Goal: Navigation & Orientation: Understand site structure

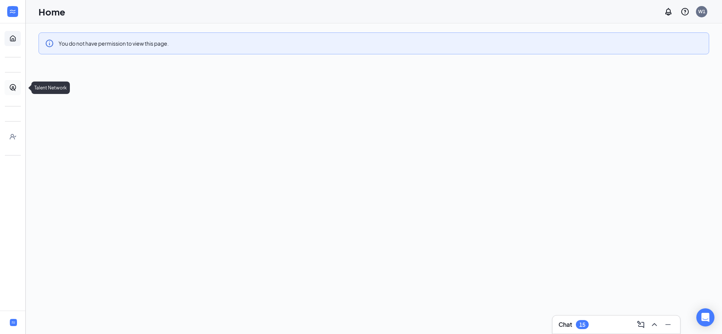
click at [20, 91] on link "Talent Network" at bounding box center [24, 87] width 8 height 15
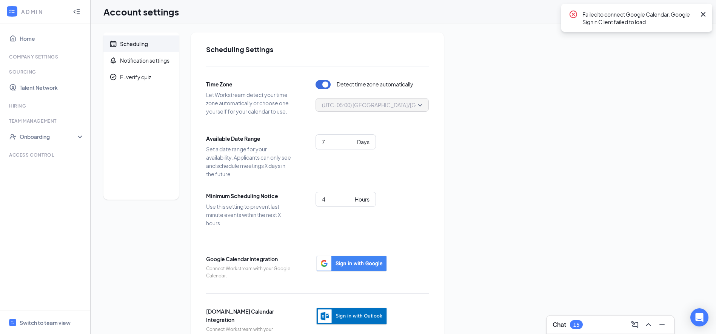
click at [10, 9] on icon "WorkstreamLogo" at bounding box center [12, 12] width 8 height 8
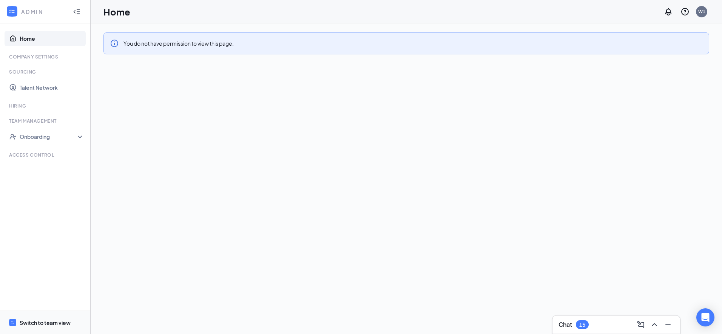
click at [42, 325] on div "Switch to team view" at bounding box center [45, 323] width 51 height 8
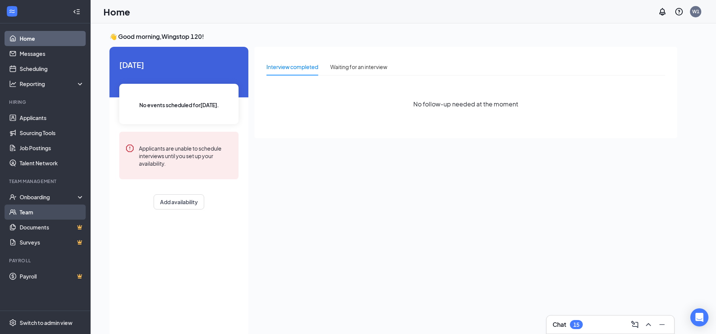
click at [30, 208] on link "Team" at bounding box center [52, 212] width 65 height 15
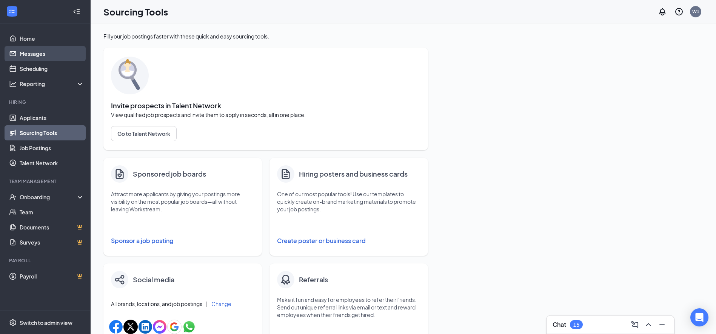
click at [33, 52] on link "Messages" at bounding box center [52, 53] width 65 height 15
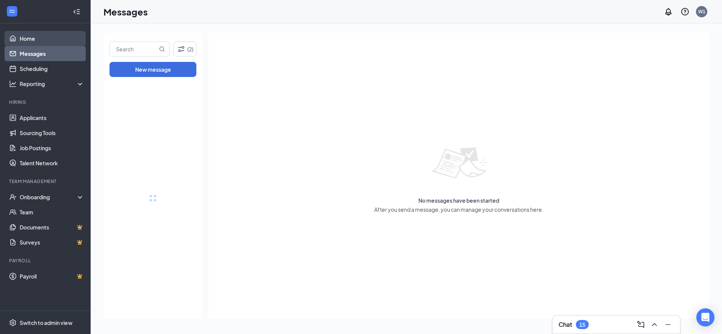
click at [34, 34] on link "Home" at bounding box center [52, 38] width 65 height 15
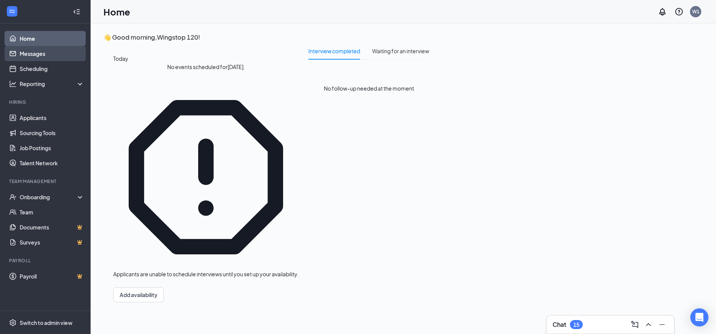
click at [32, 53] on link "Messages" at bounding box center [52, 53] width 65 height 15
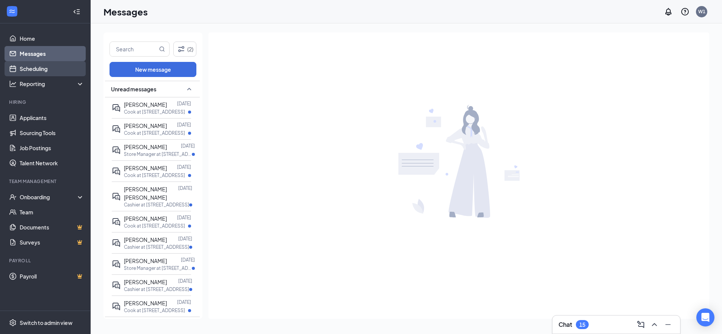
click at [31, 69] on link "Scheduling" at bounding box center [52, 68] width 65 height 15
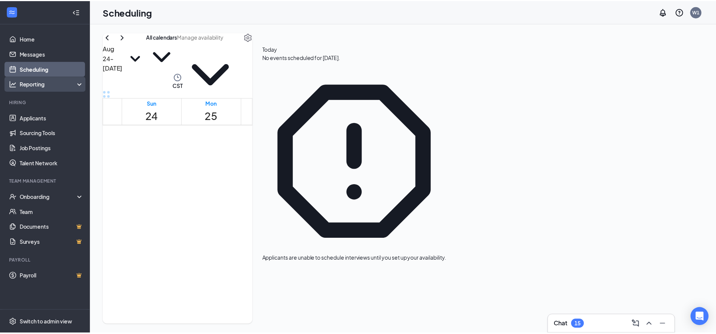
scroll to position [371, 0]
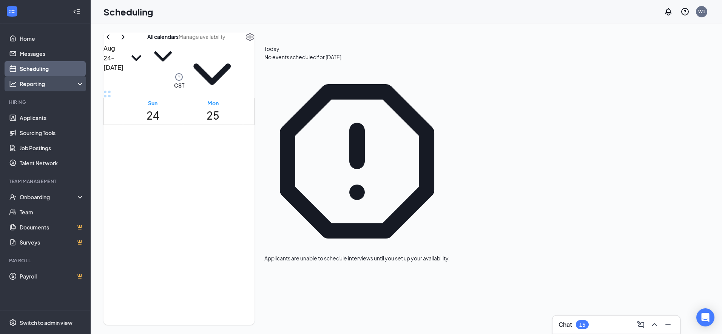
click at [15, 86] on icon "Analysis" at bounding box center [13, 84] width 8 height 8
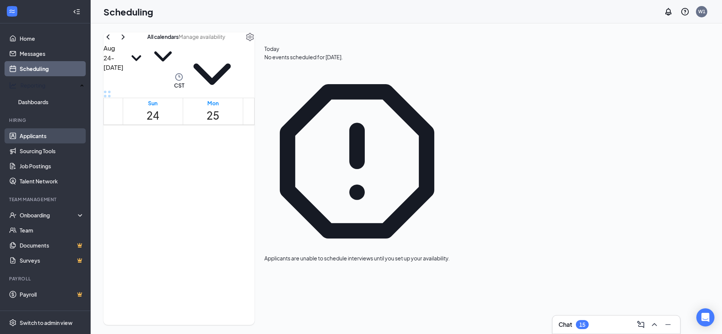
click at [38, 135] on link "Applicants" at bounding box center [52, 135] width 65 height 15
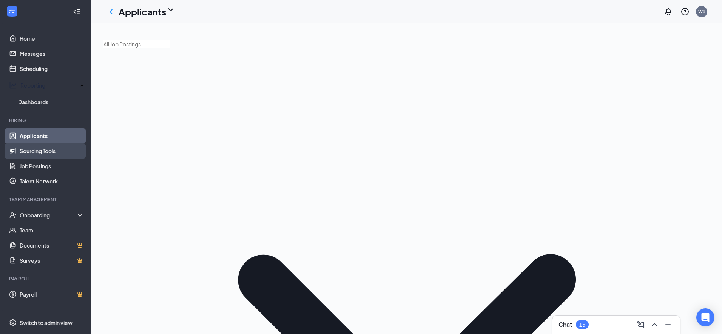
click at [41, 147] on link "Sourcing Tools" at bounding box center [52, 150] width 65 height 15
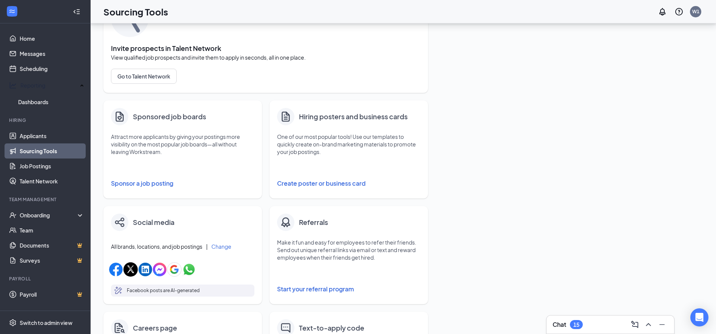
scroll to position [29, 0]
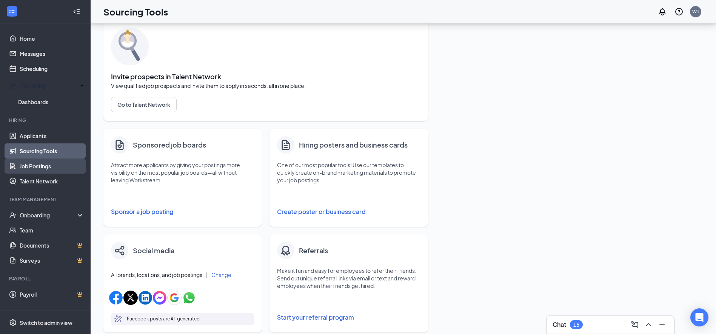
click at [31, 166] on link "Job Postings" at bounding box center [52, 166] width 65 height 15
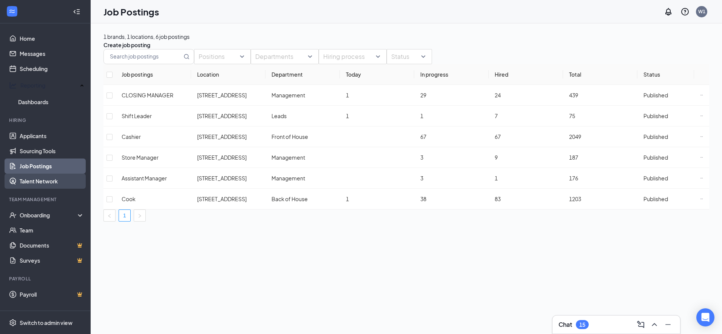
click at [46, 182] on link "Talent Network" at bounding box center [52, 181] width 65 height 15
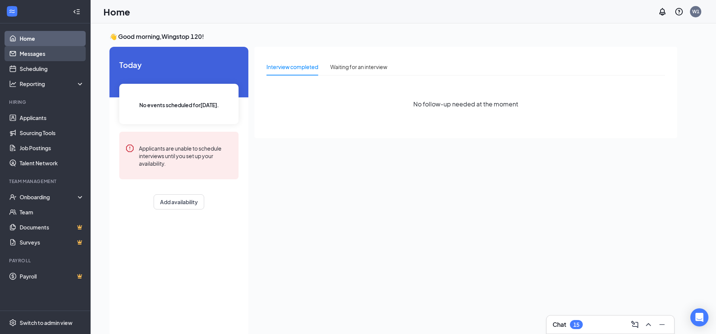
click at [22, 53] on link "Messages" at bounding box center [52, 53] width 65 height 15
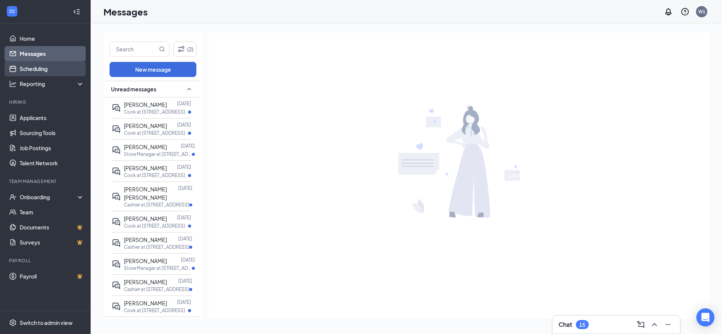
click at [29, 67] on link "Scheduling" at bounding box center [52, 68] width 65 height 15
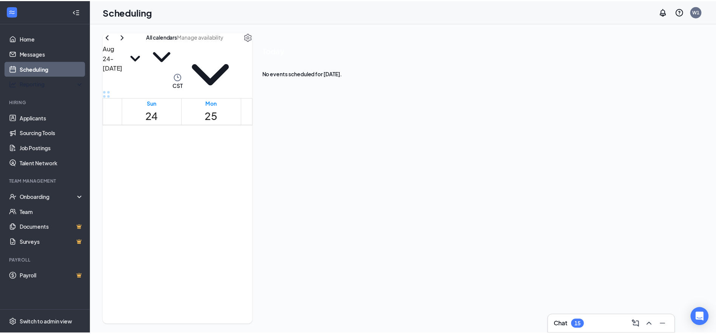
scroll to position [371, 0]
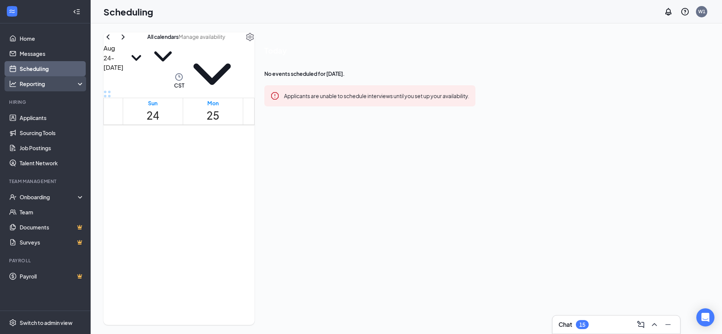
click at [39, 82] on div "Reporting" at bounding box center [52, 84] width 65 height 8
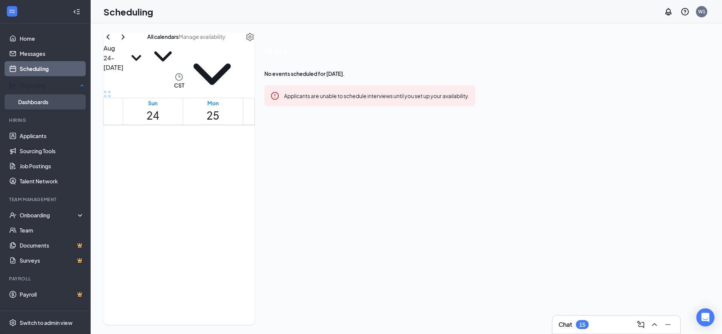
click at [36, 98] on link "Dashboards" at bounding box center [51, 101] width 66 height 15
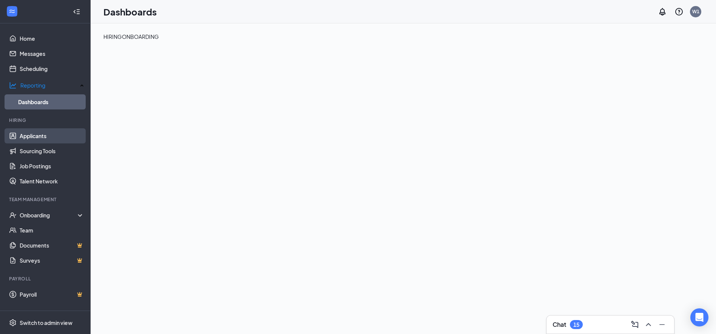
click at [34, 133] on link "Applicants" at bounding box center [52, 135] width 65 height 15
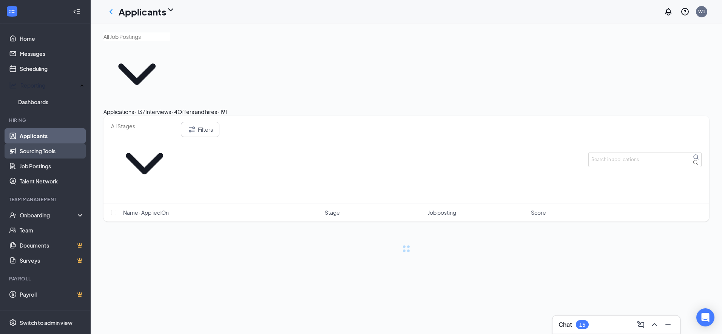
click at [39, 148] on link "Sourcing Tools" at bounding box center [52, 150] width 65 height 15
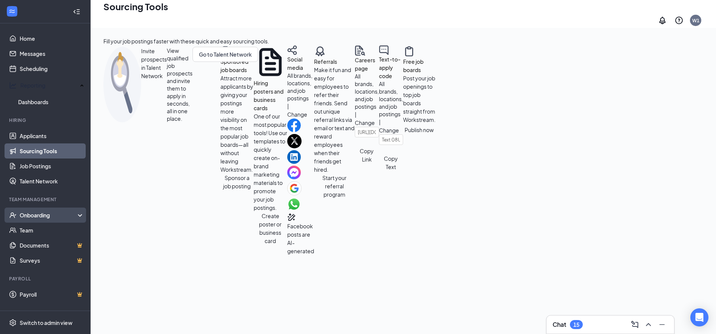
scroll to position [29, 0]
click at [37, 161] on link "Job Postings" at bounding box center [52, 166] width 65 height 15
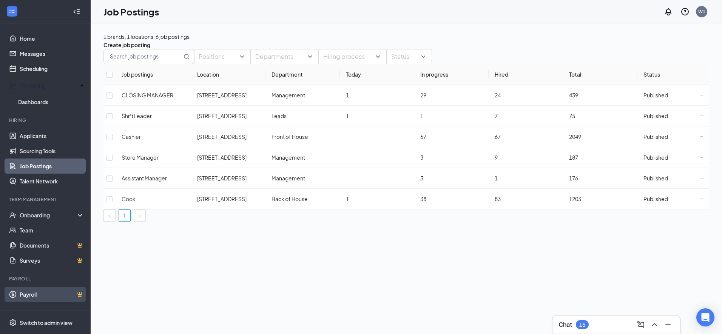
click at [37, 291] on link "Payroll" at bounding box center [52, 294] width 65 height 15
